Goal: Transaction & Acquisition: Purchase product/service

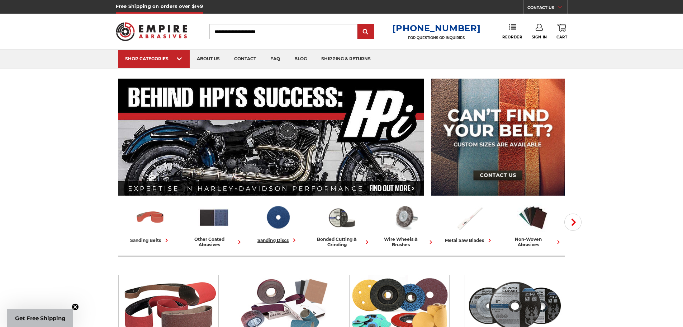
click at [278, 217] on img at bounding box center [278, 217] width 32 height 31
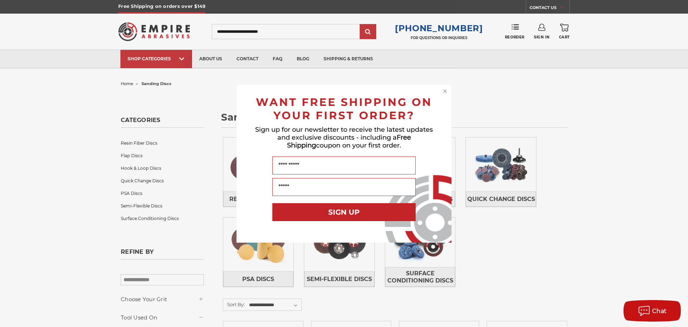
click at [445, 91] on circle "Close dialog" at bounding box center [445, 90] width 7 height 7
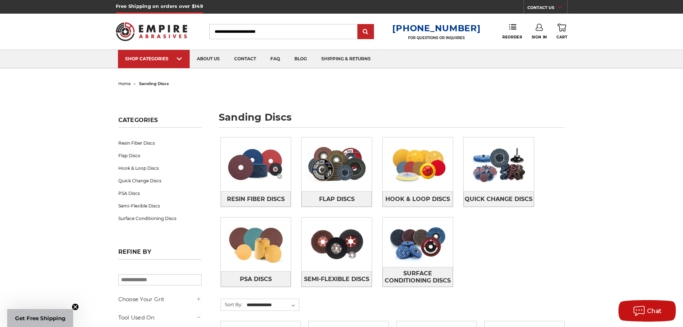
click at [248, 162] on img at bounding box center [256, 163] width 70 height 49
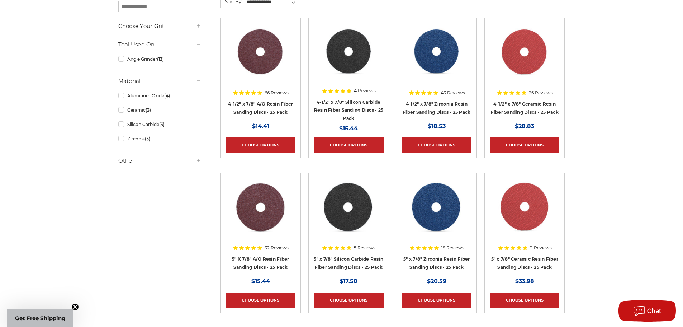
scroll to position [143, 0]
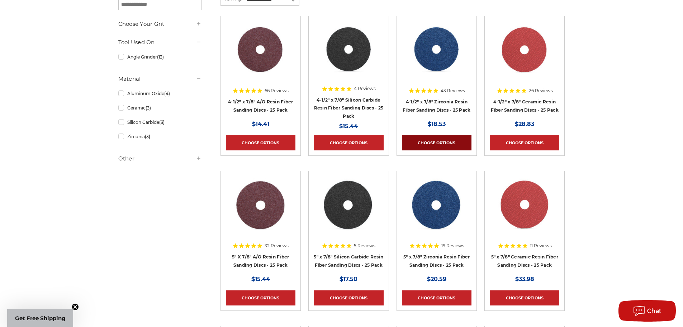
click at [443, 141] on link "Choose Options" at bounding box center [437, 142] width 70 height 15
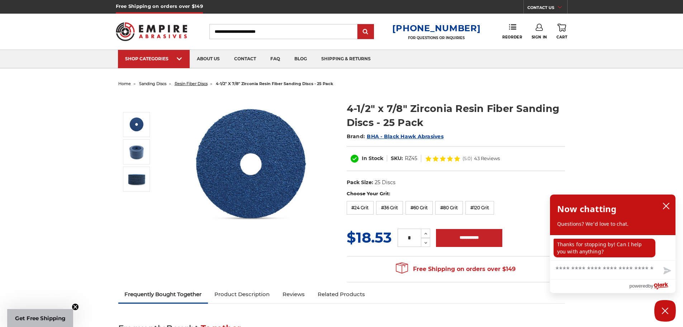
click at [198, 85] on span "resin fiber discs" at bounding box center [191, 83] width 33 height 5
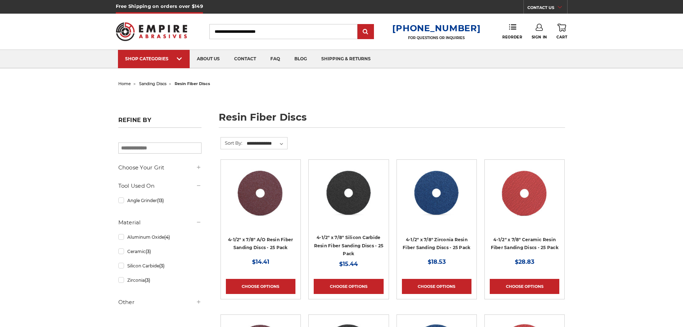
click at [241, 33] on input "Search" at bounding box center [283, 31] width 148 height 15
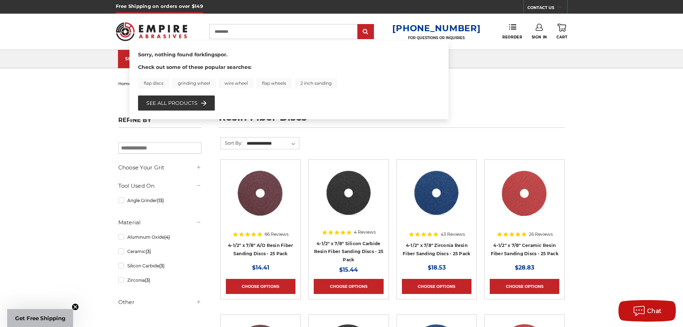
type input "*********"
